Goal: Find specific page/section: Find specific page/section

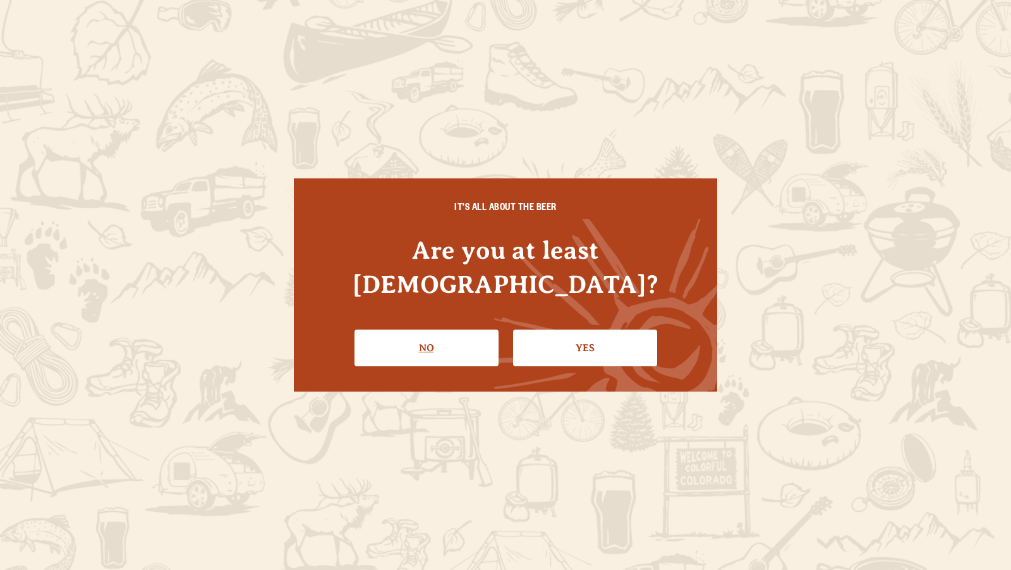
click at [450, 333] on link "No" at bounding box center [427, 347] width 144 height 37
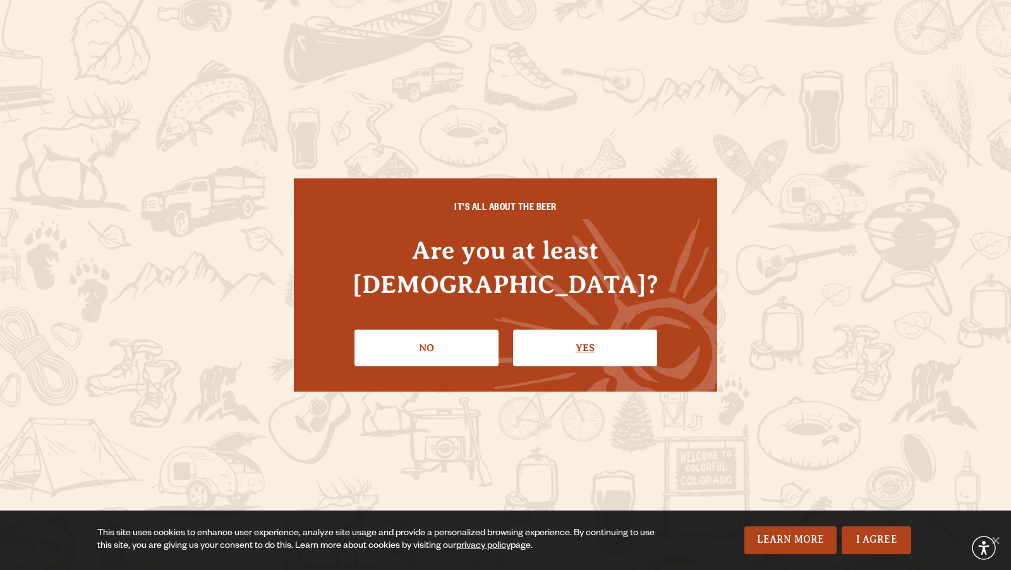
click at [567, 335] on link "Yes" at bounding box center [585, 347] width 144 height 37
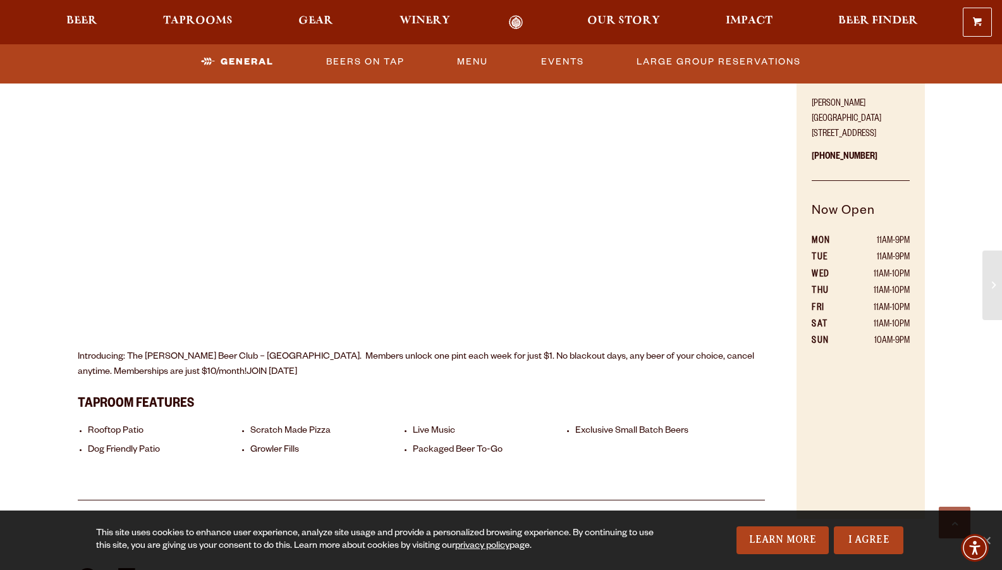
scroll to position [709, 0]
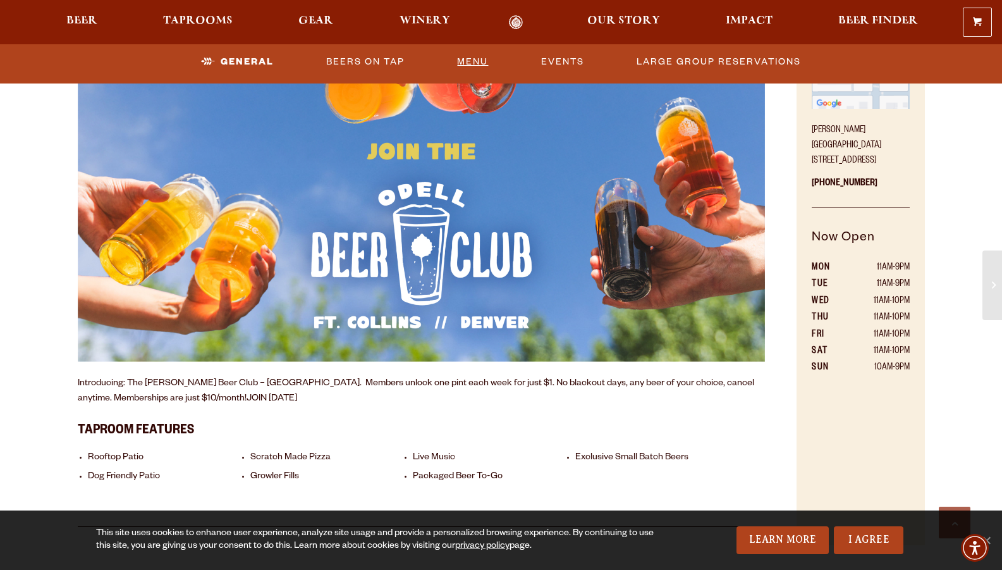
click at [487, 61] on link "Menu" at bounding box center [472, 61] width 41 height 29
